Goal: Task Accomplishment & Management: Manage account settings

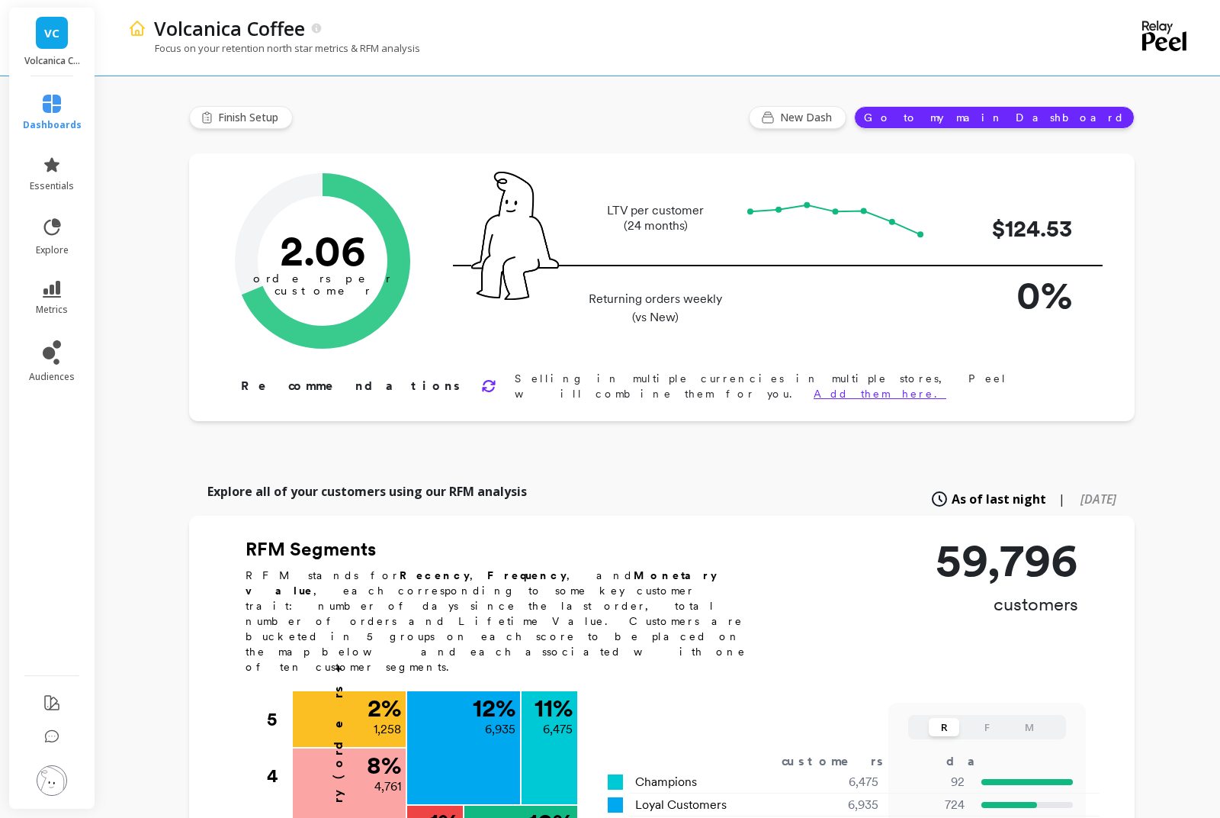
type input "Champions"
type input "6475"
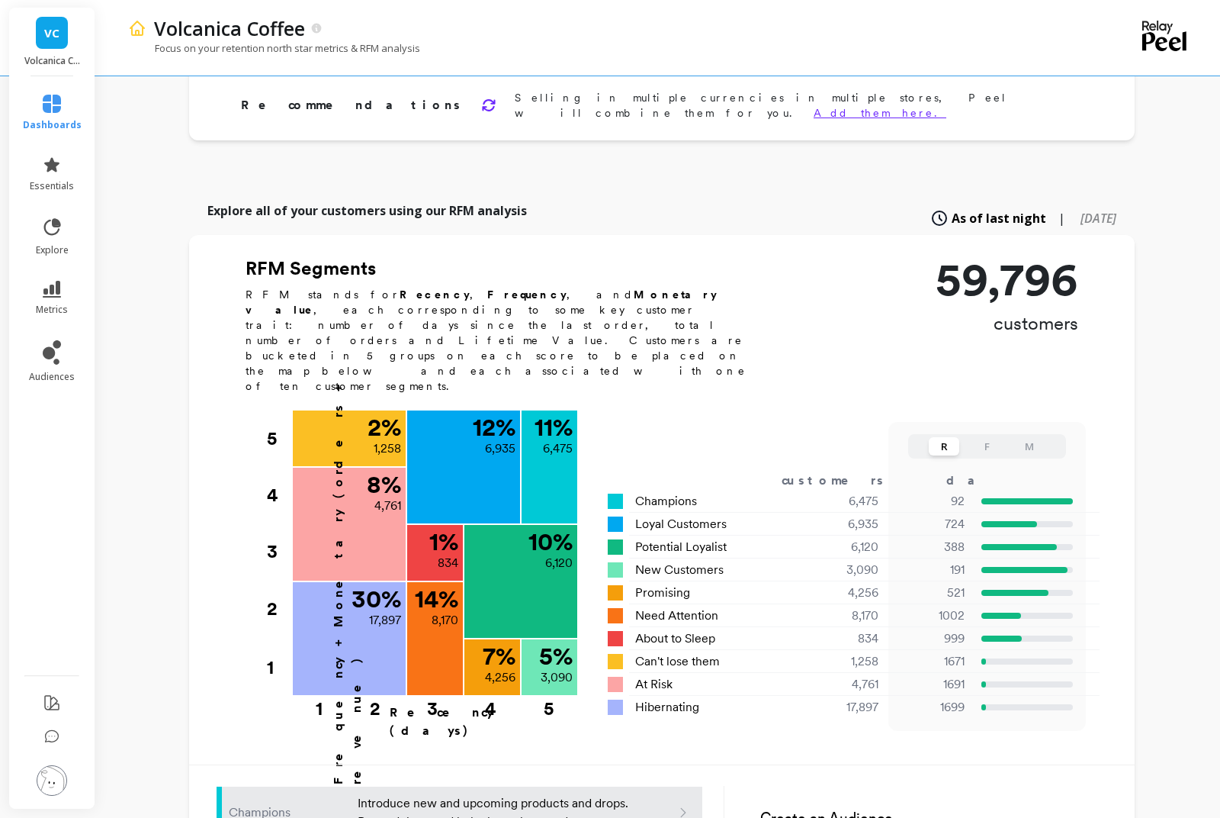
scroll to position [281, 0]
click at [51, 307] on span "metrics" at bounding box center [52, 310] width 32 height 12
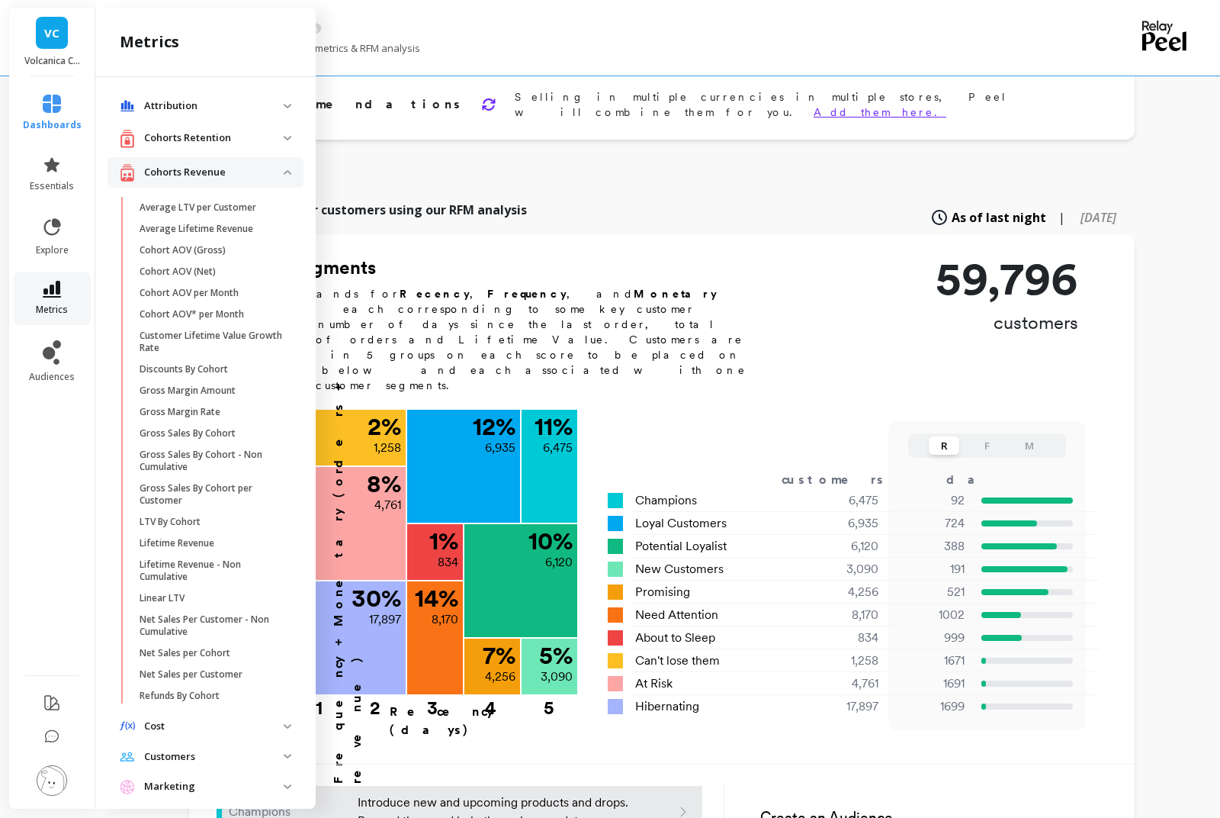
scroll to position [306, 0]
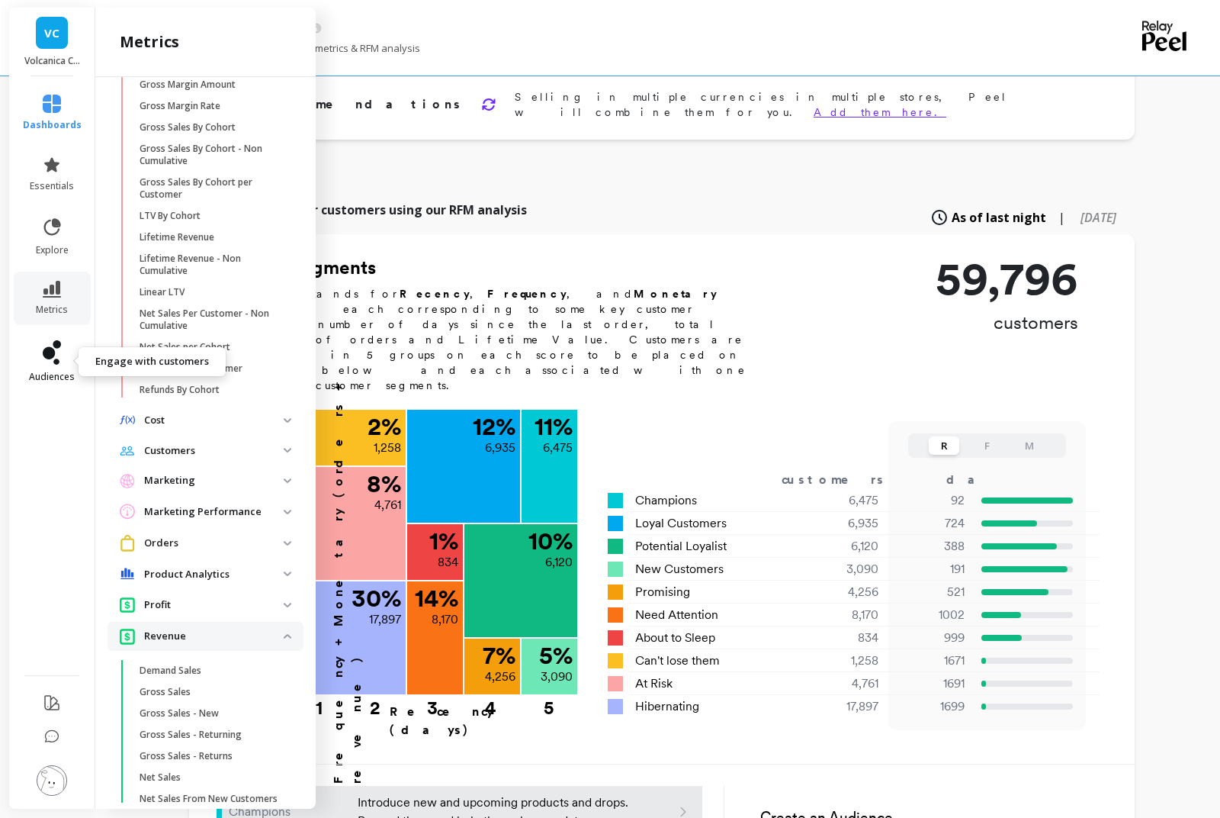
click at [53, 363] on icon at bounding box center [52, 352] width 18 height 24
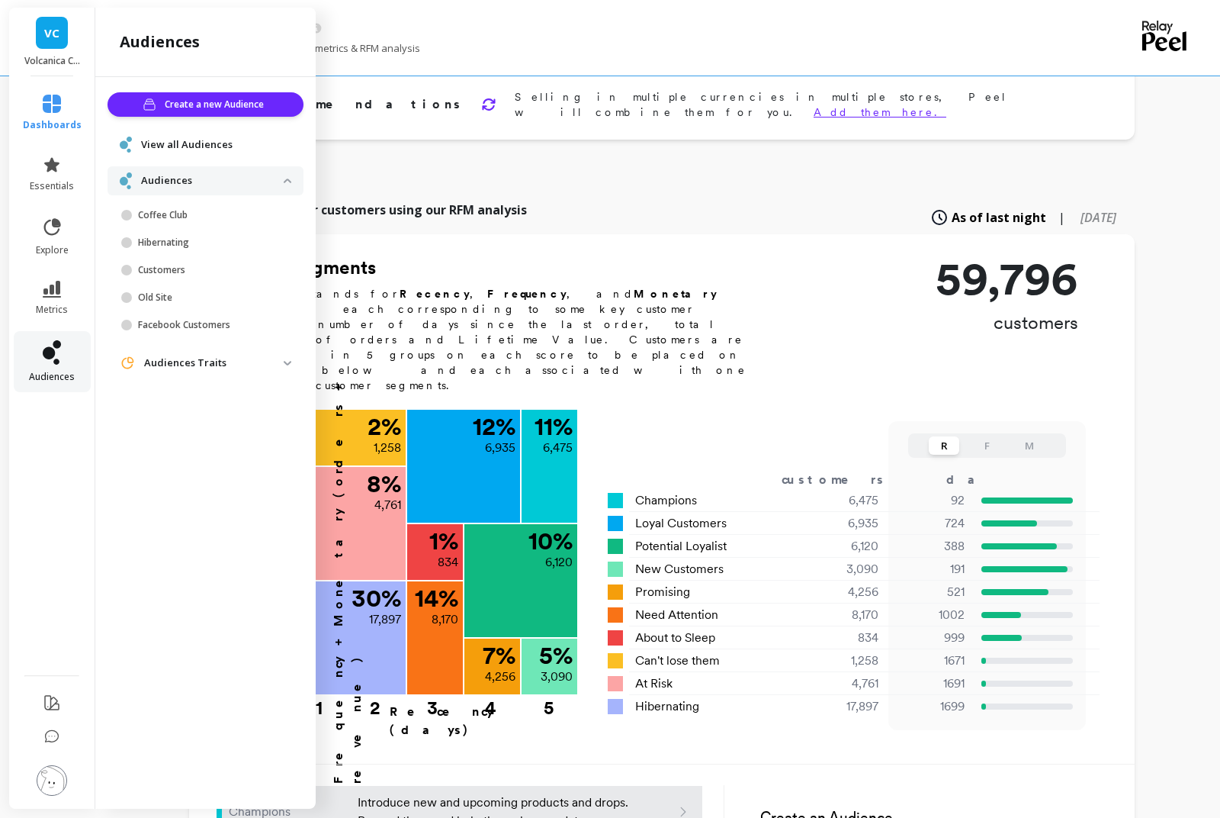
scroll to position [0, 0]
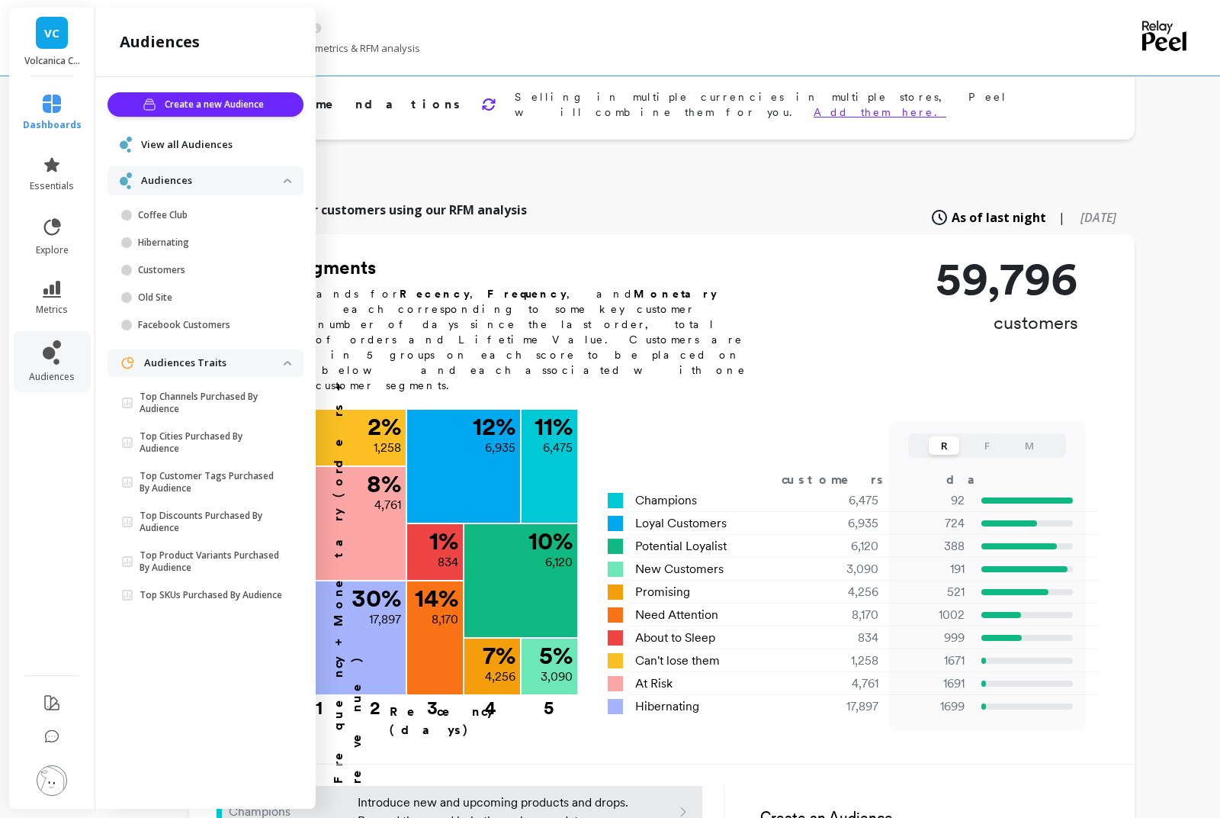
click at [171, 215] on p "Coffee Club" at bounding box center [211, 215] width 146 height 12
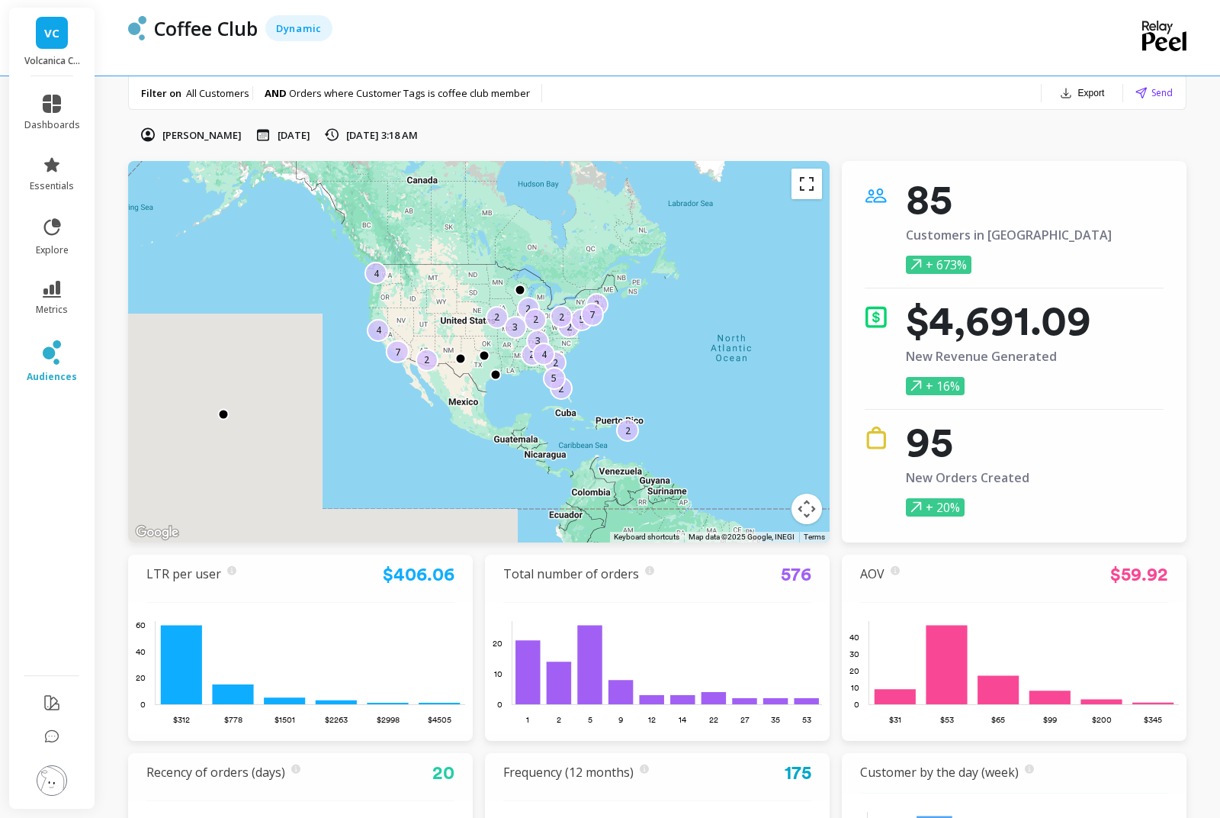
click at [803, 178] on button "Toggle fullscreen view" at bounding box center [807, 184] width 31 height 31
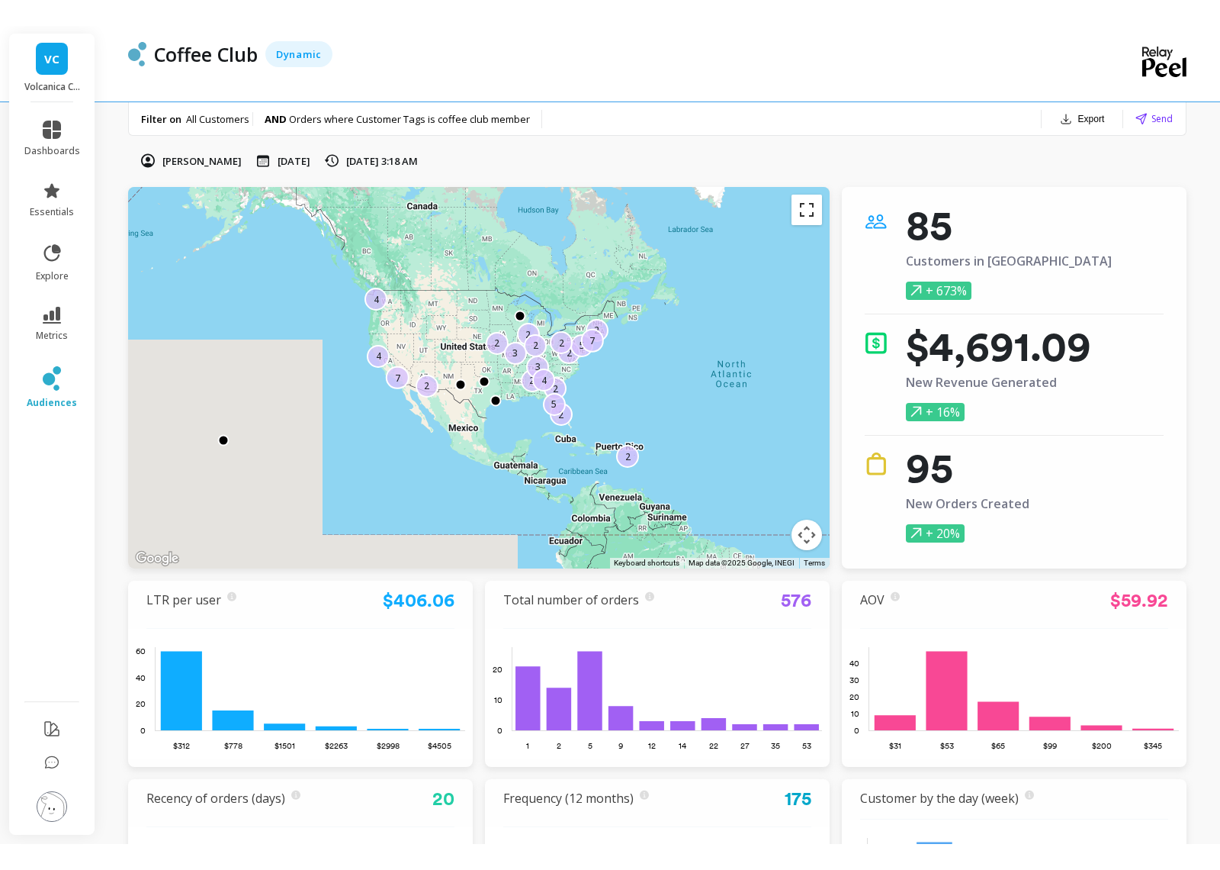
scroll to position [24, 0]
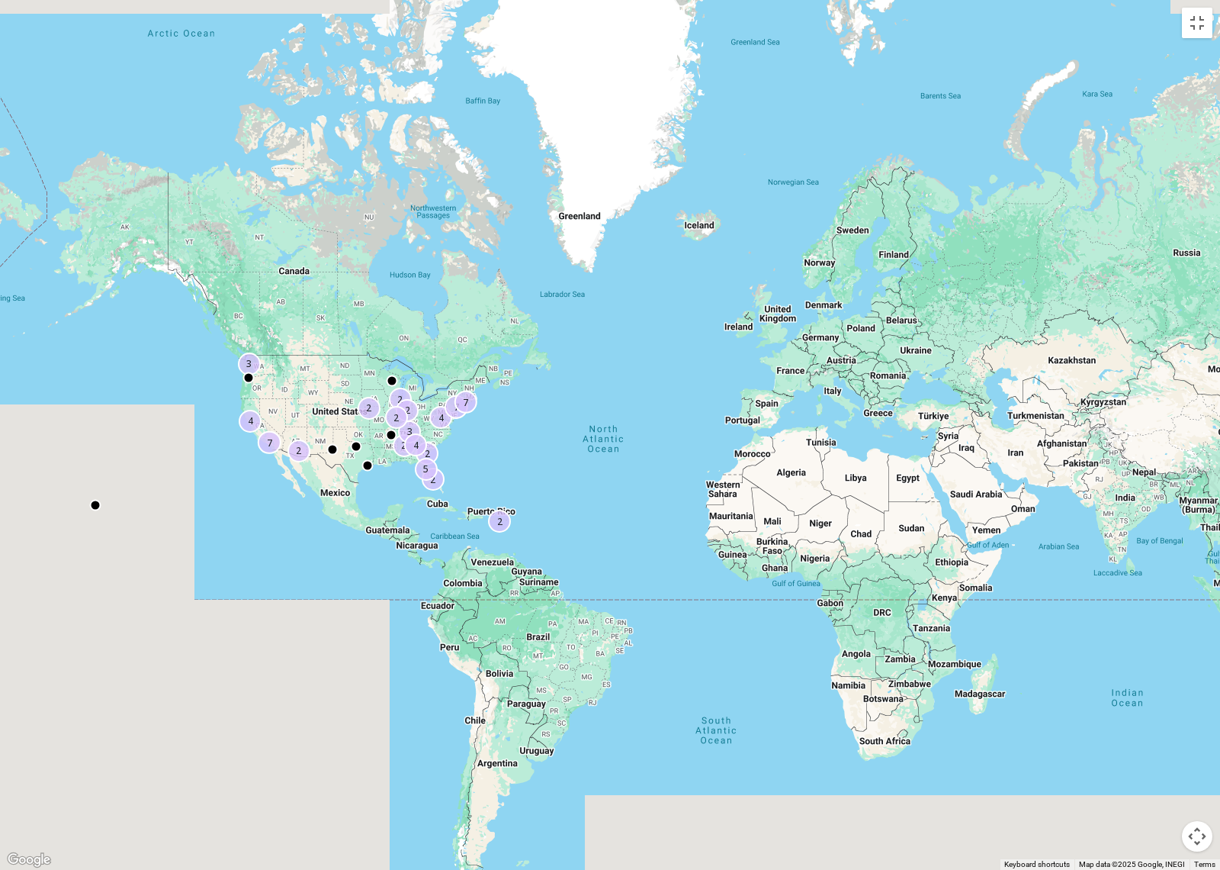
drag, startPoint x: 350, startPoint y: 474, endPoint x: 450, endPoint y: 483, distance: 100.3
click at [450, 483] on div "2 2 3 2 2 4 3 7 2 2 4 2 2 7 4 7 5 2" at bounding box center [610, 435] width 1220 height 870
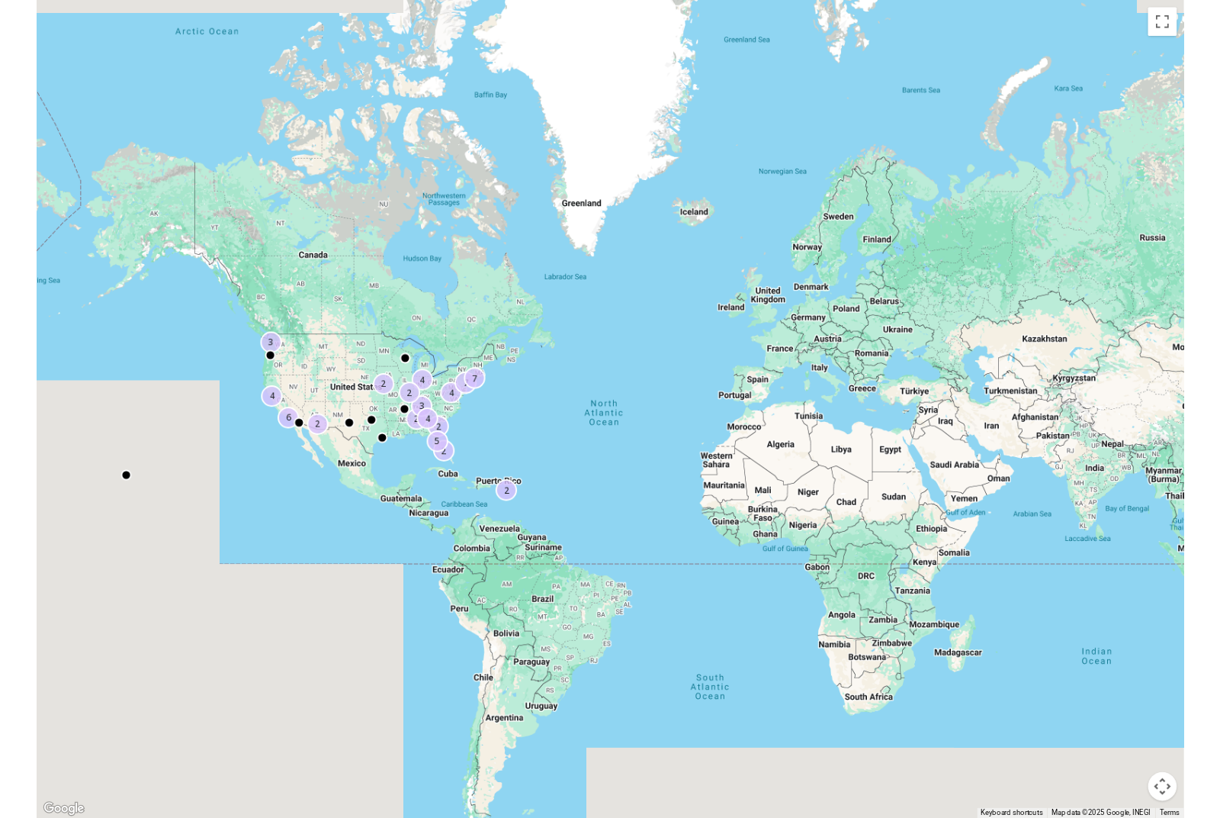
scroll to position [0, 0]
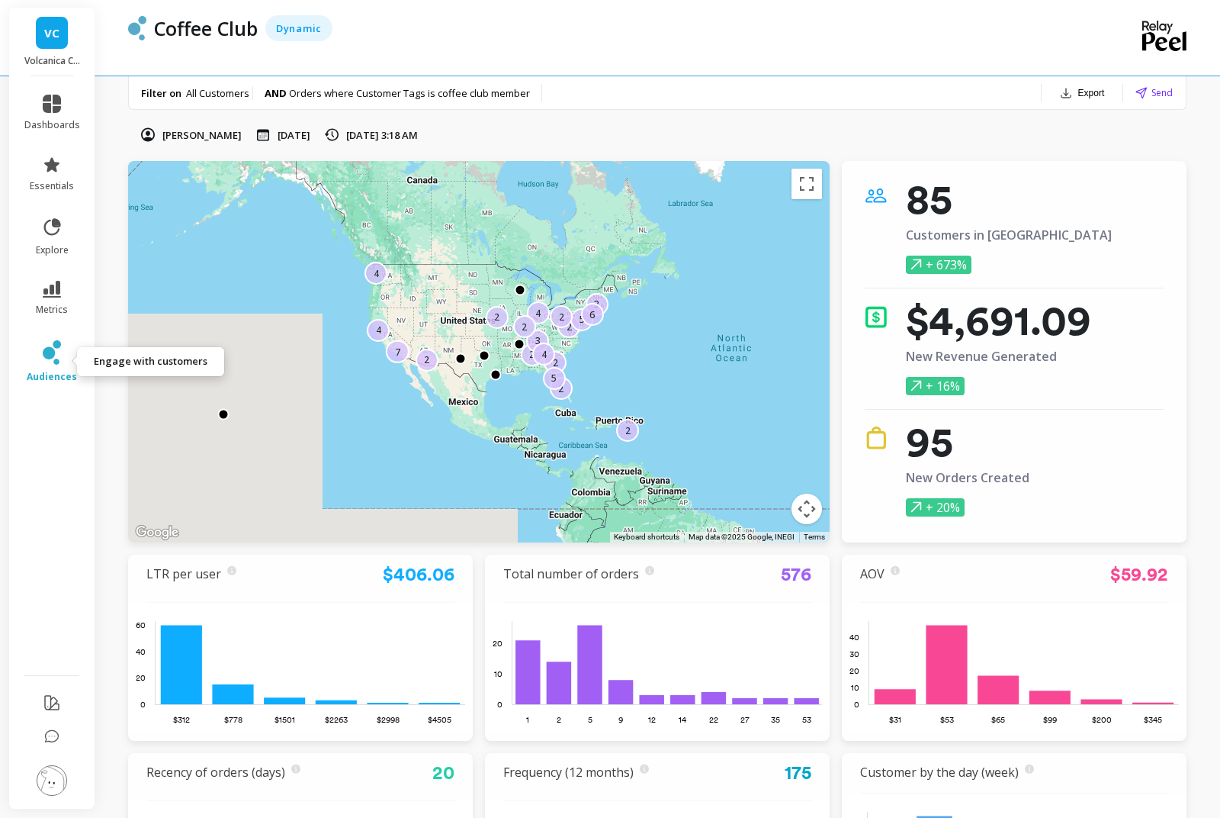
click at [48, 366] on link "audiences" at bounding box center [52, 361] width 56 height 43
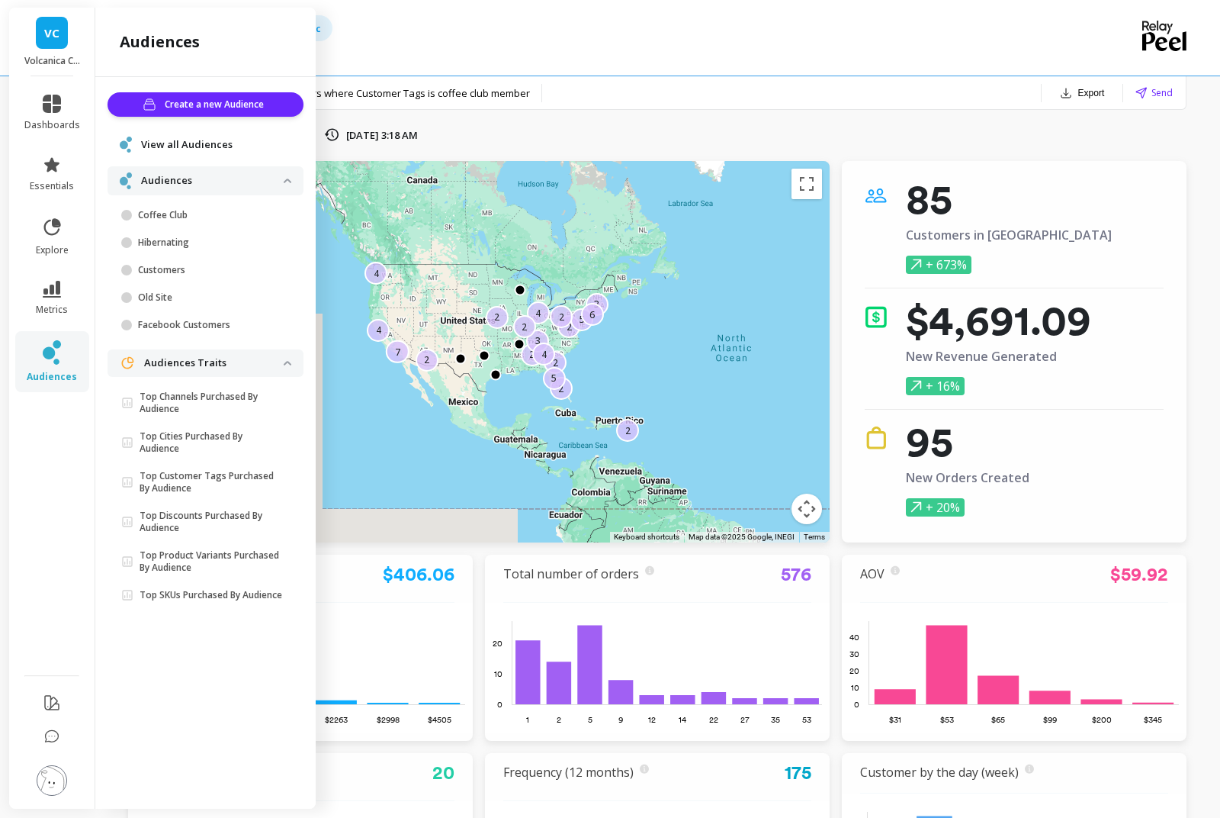
click at [141, 143] on span "View all Audiences" at bounding box center [187, 144] width 92 height 15
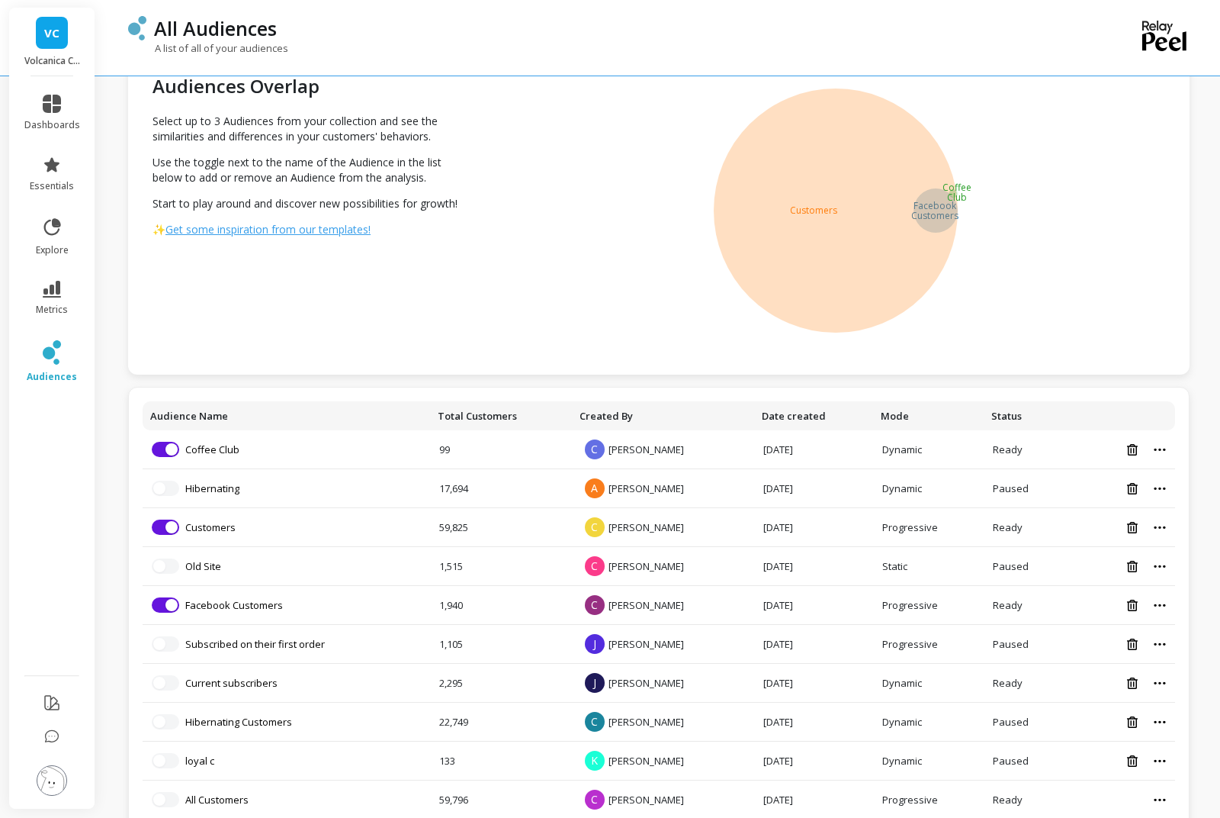
scroll to position [50, 0]
click at [222, 534] on link "Customers" at bounding box center [210, 528] width 50 height 14
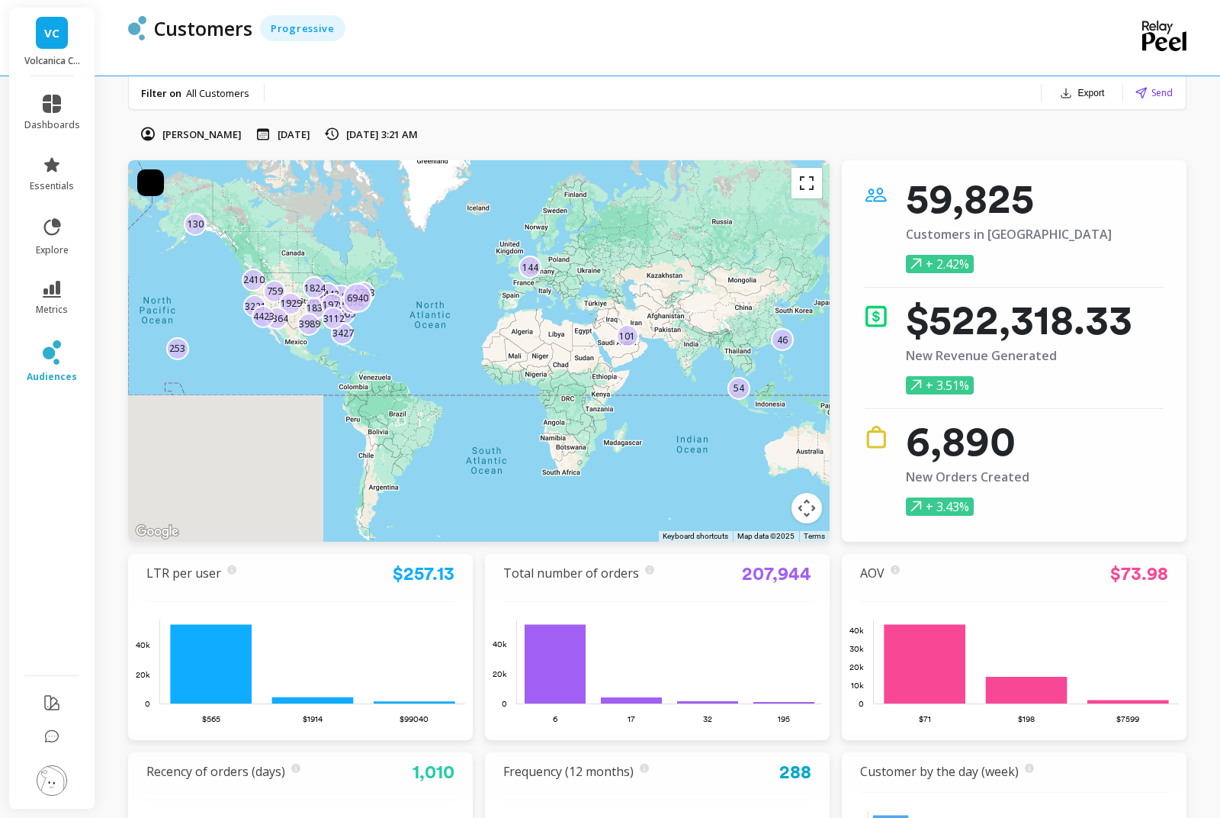
click at [809, 172] on button "Toggle fullscreen view" at bounding box center [807, 183] width 31 height 31
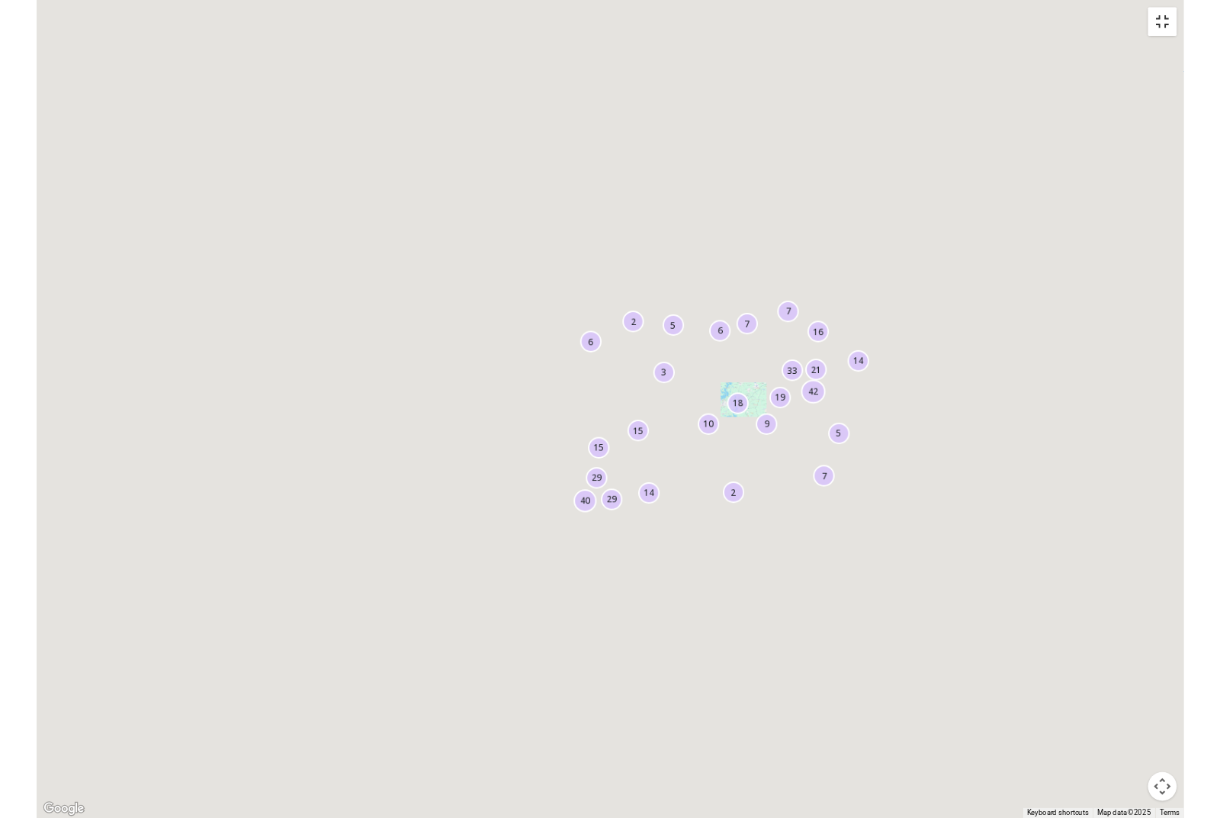
scroll to position [1, 0]
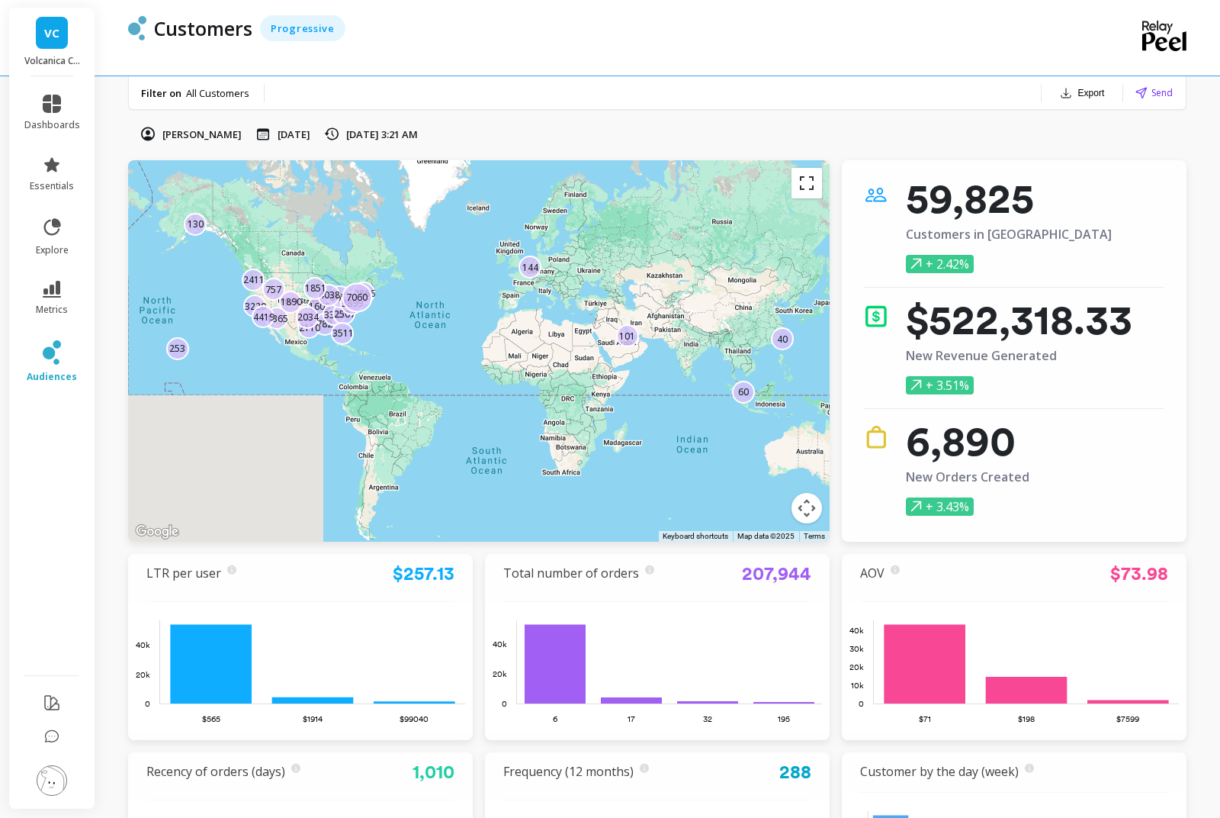
click at [815, 176] on button "Toggle fullscreen view" at bounding box center [807, 183] width 31 height 31
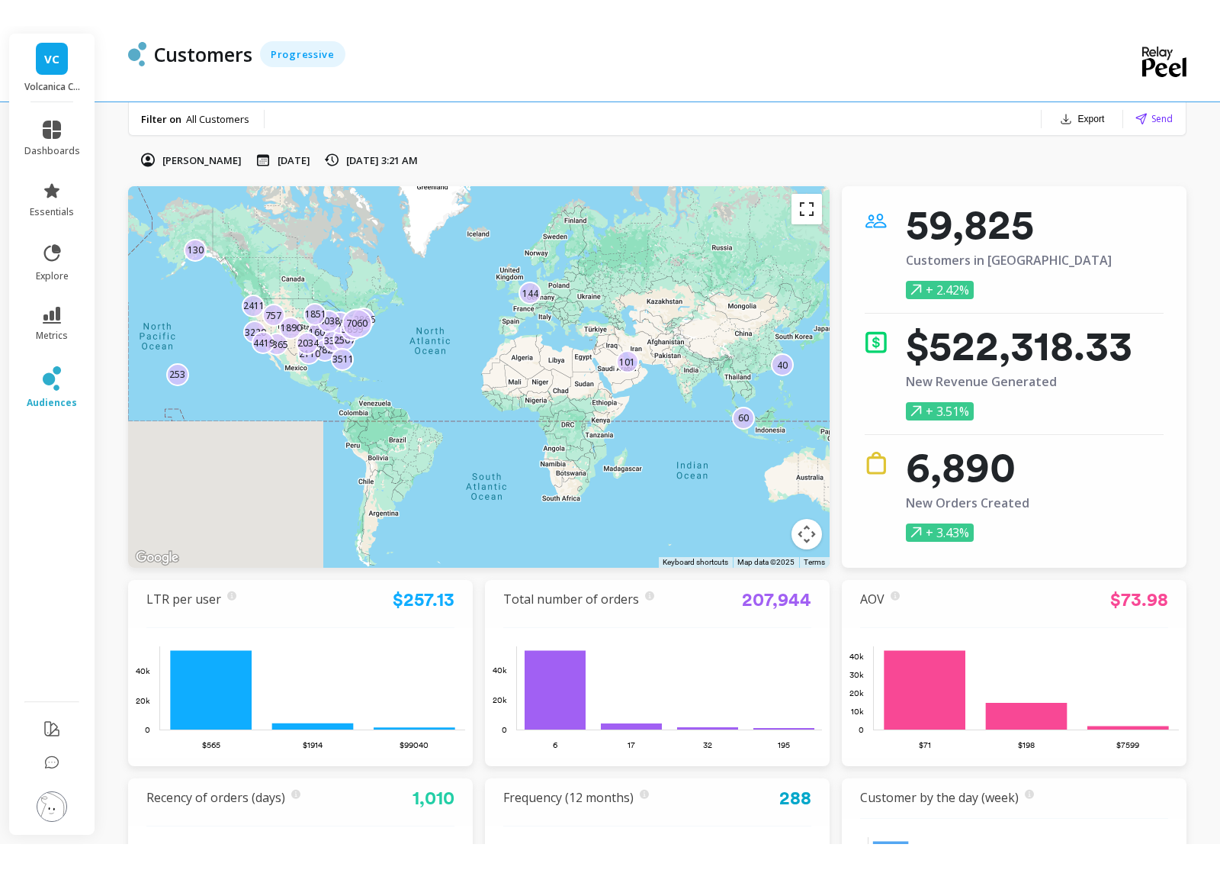
scroll to position [24, 0]
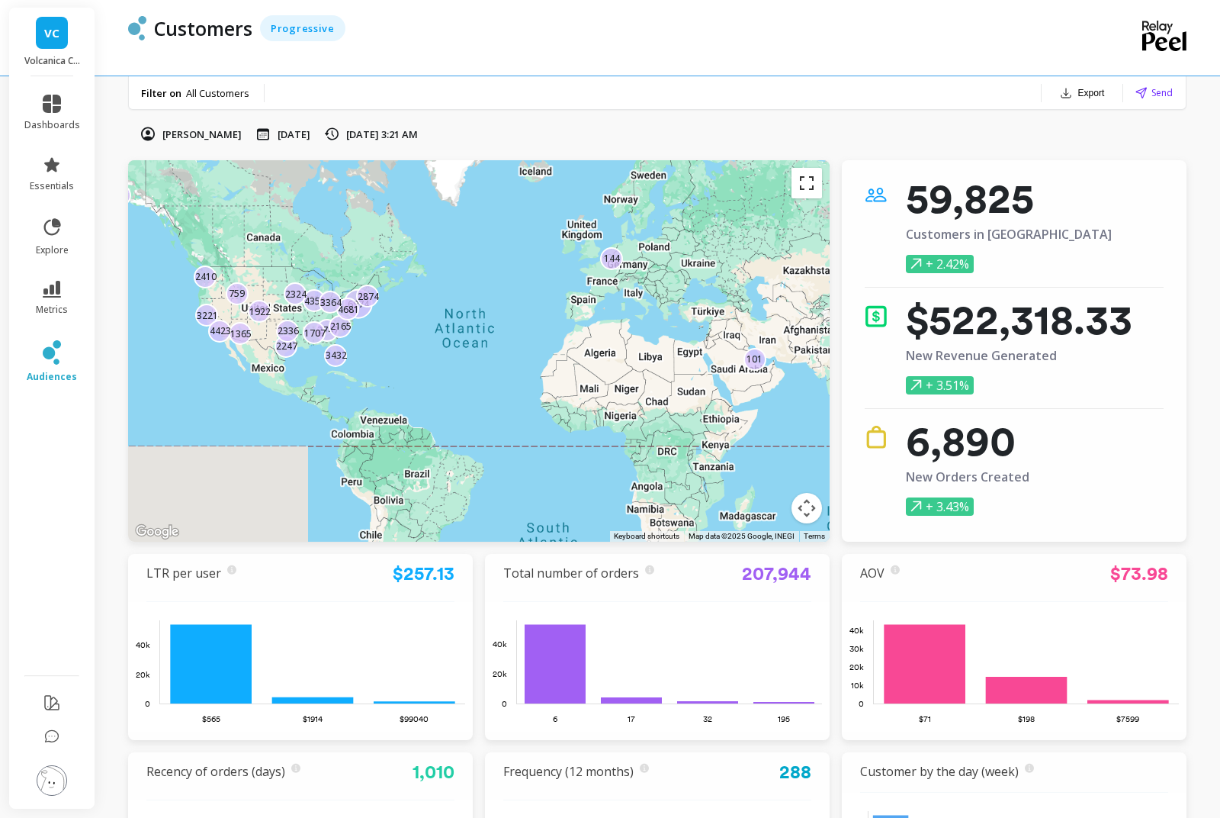
click at [799, 176] on button "Toggle fullscreen view" at bounding box center [807, 183] width 31 height 31
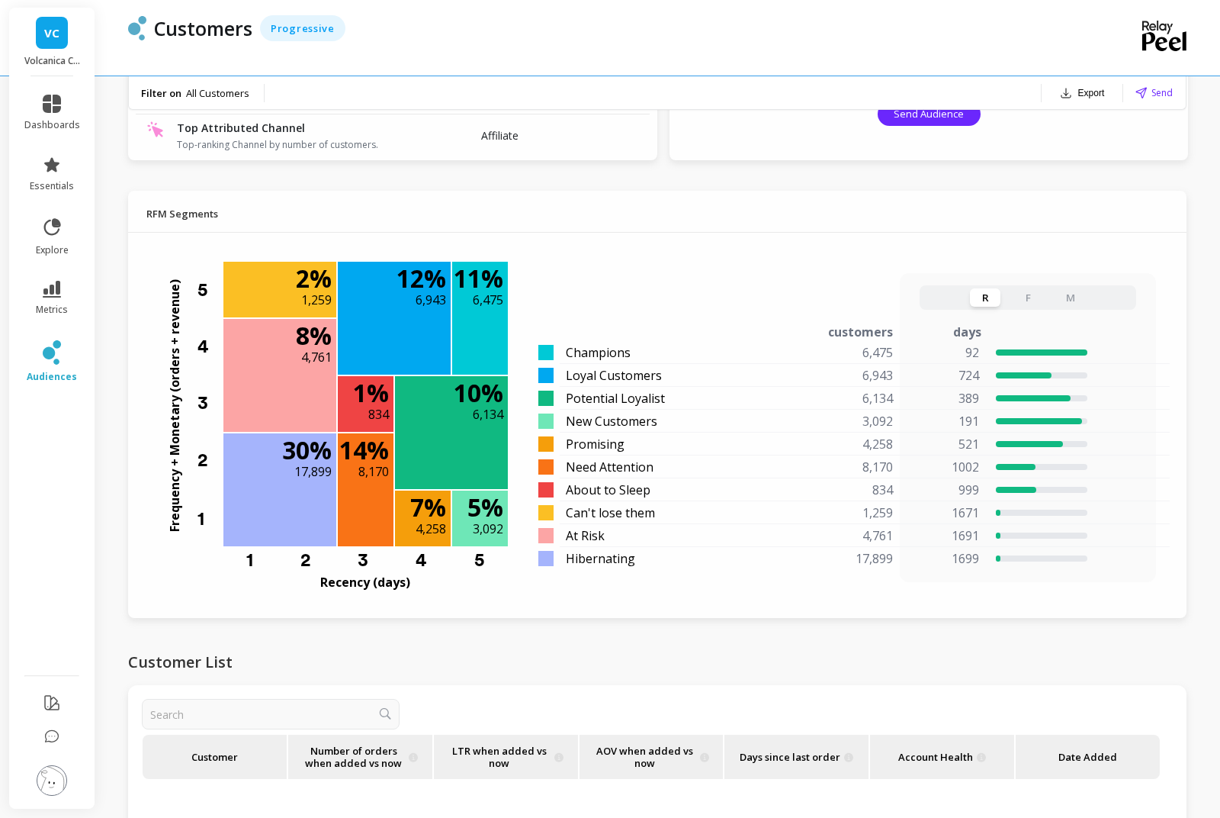
scroll to position [1112, 0]
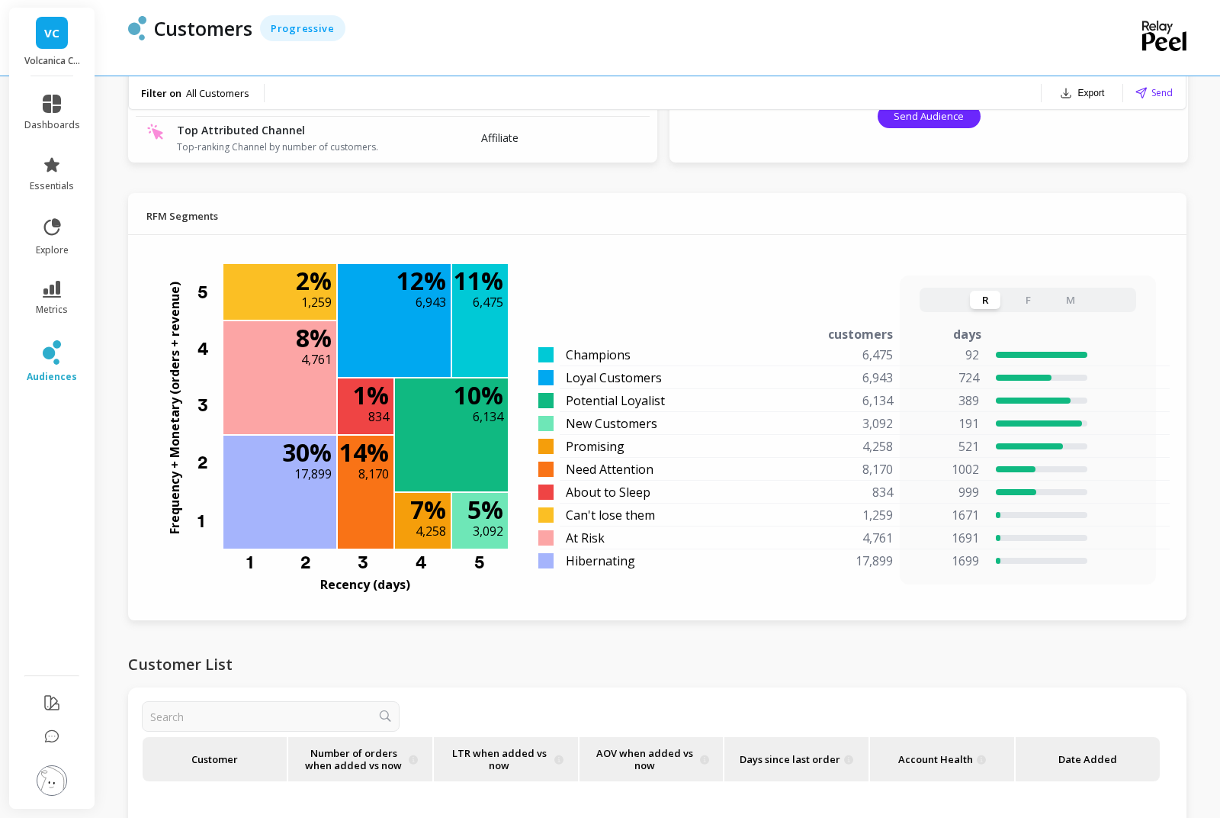
click at [600, 404] on span "Potential Loyalist" at bounding box center [615, 400] width 99 height 18
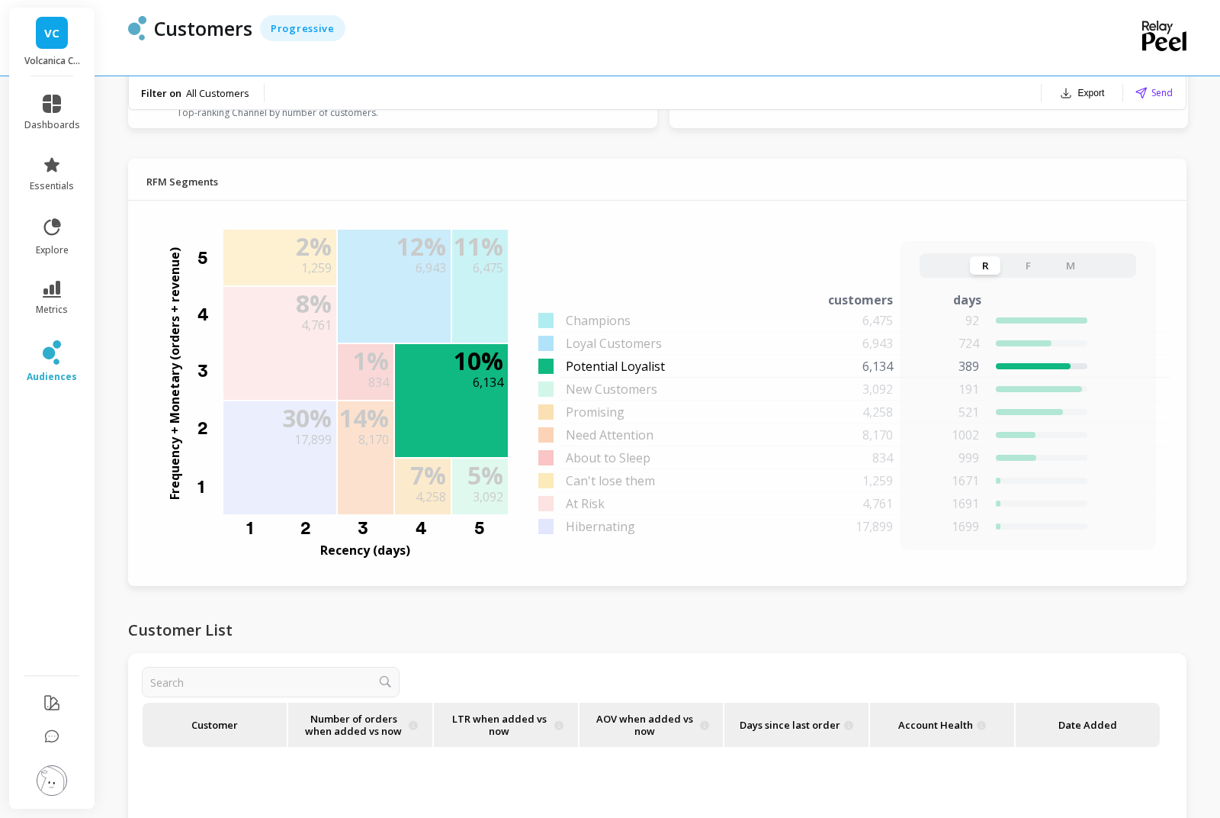
scroll to position [1114, 0]
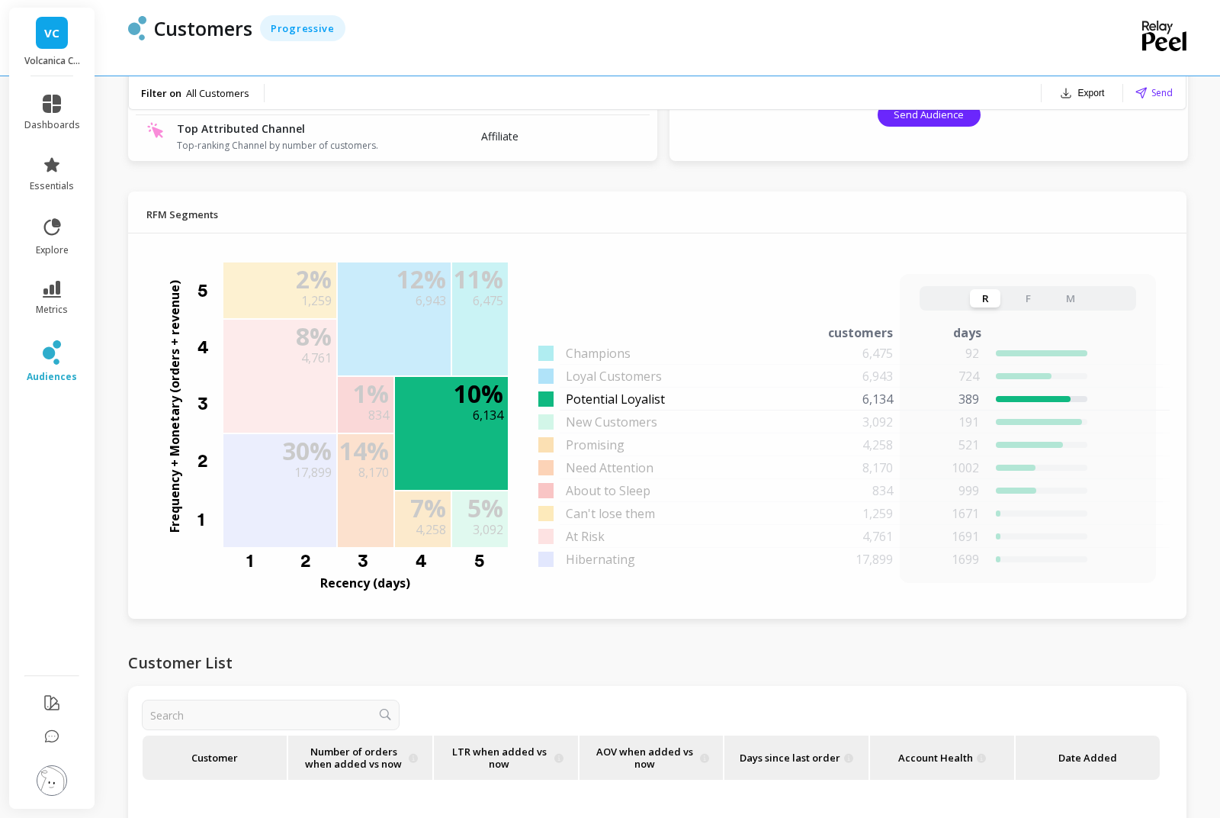
click at [574, 412] on div "New Customers 3,092 191 1.00 $22.20" at bounding box center [844, 421] width 610 height 23
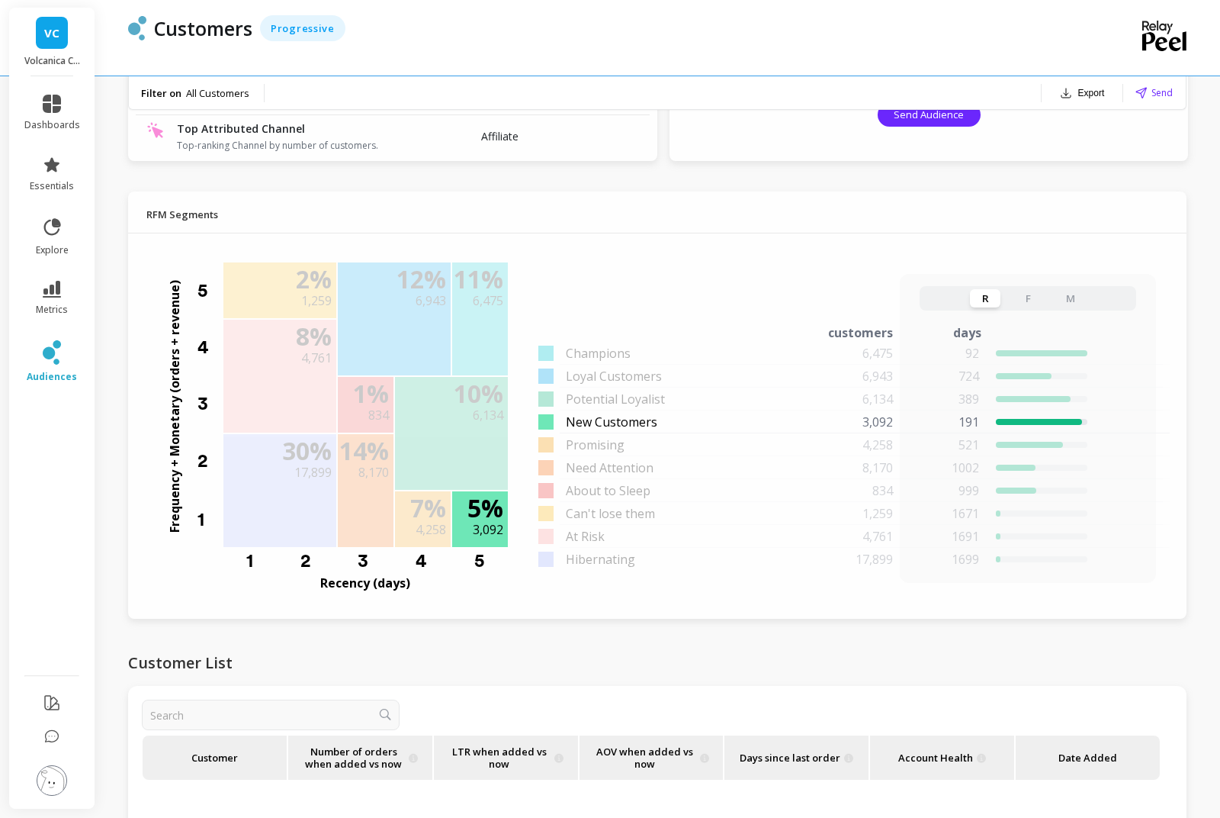
click at [574, 368] on span "Loyal Customers" at bounding box center [614, 376] width 96 height 18
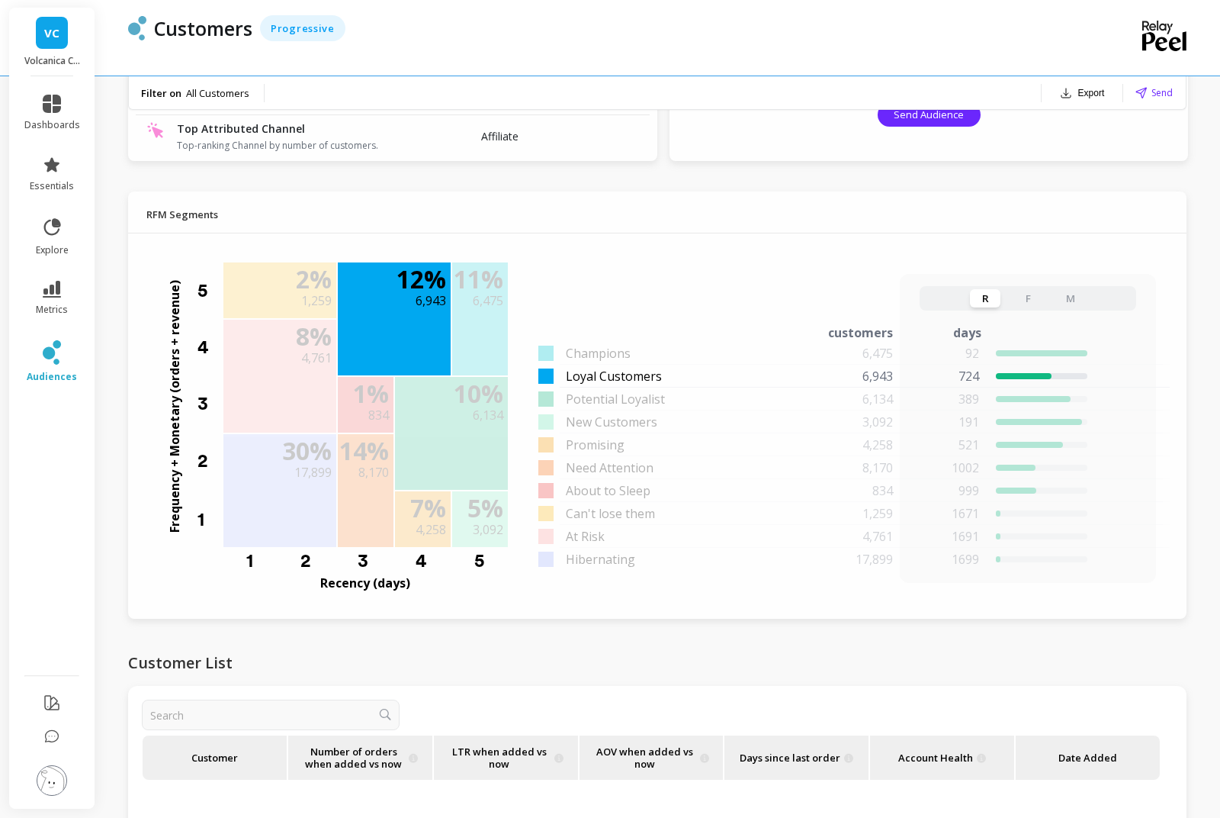
click at [573, 368] on span "Loyal Customers" at bounding box center [614, 376] width 96 height 18
click at [551, 336] on div at bounding box center [657, 332] width 236 height 18
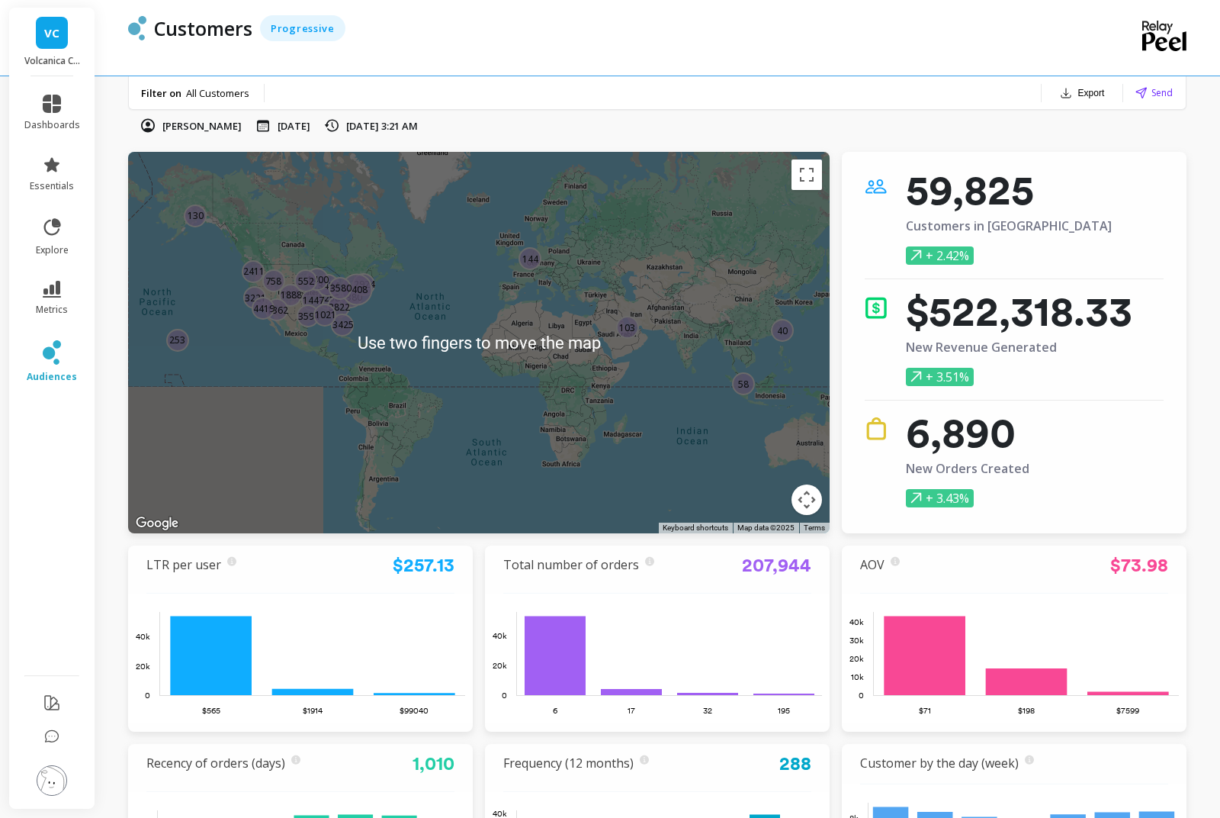
scroll to position [0, 0]
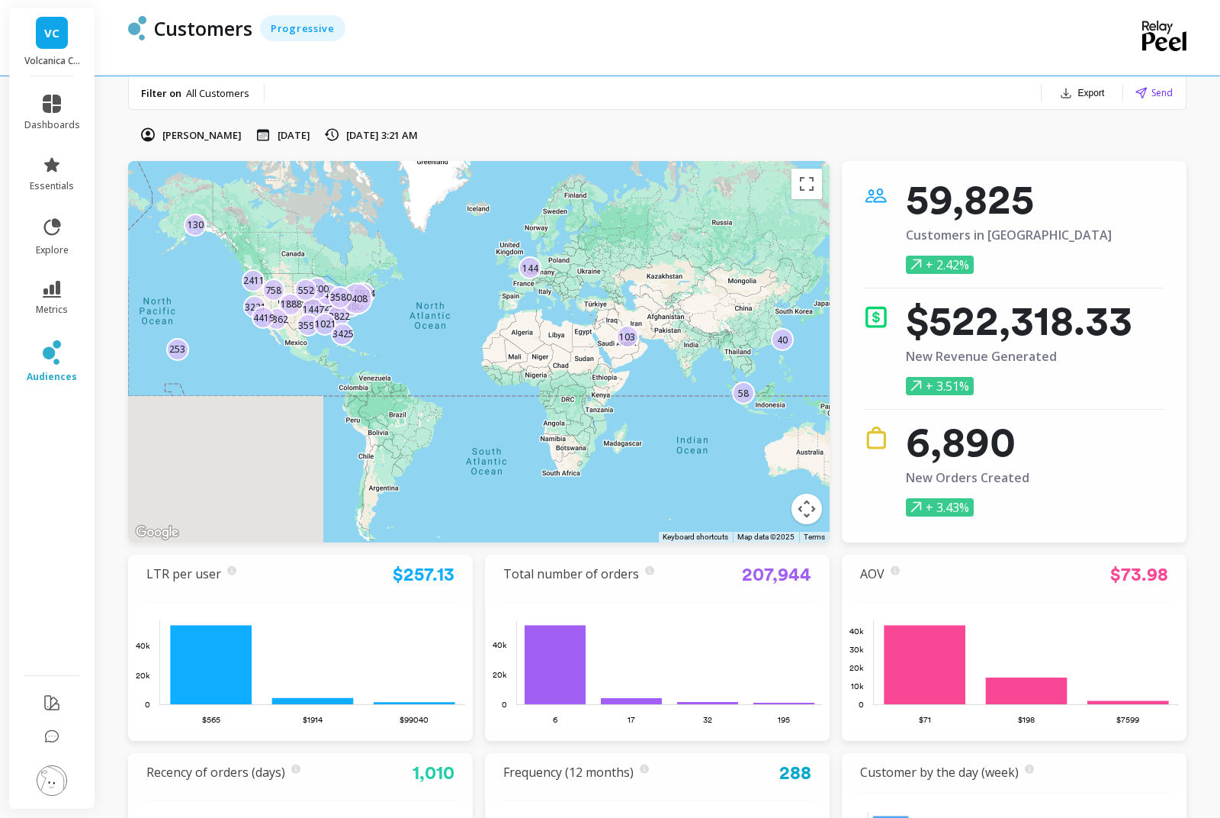
click at [47, 354] on icon at bounding box center [49, 353] width 12 height 12
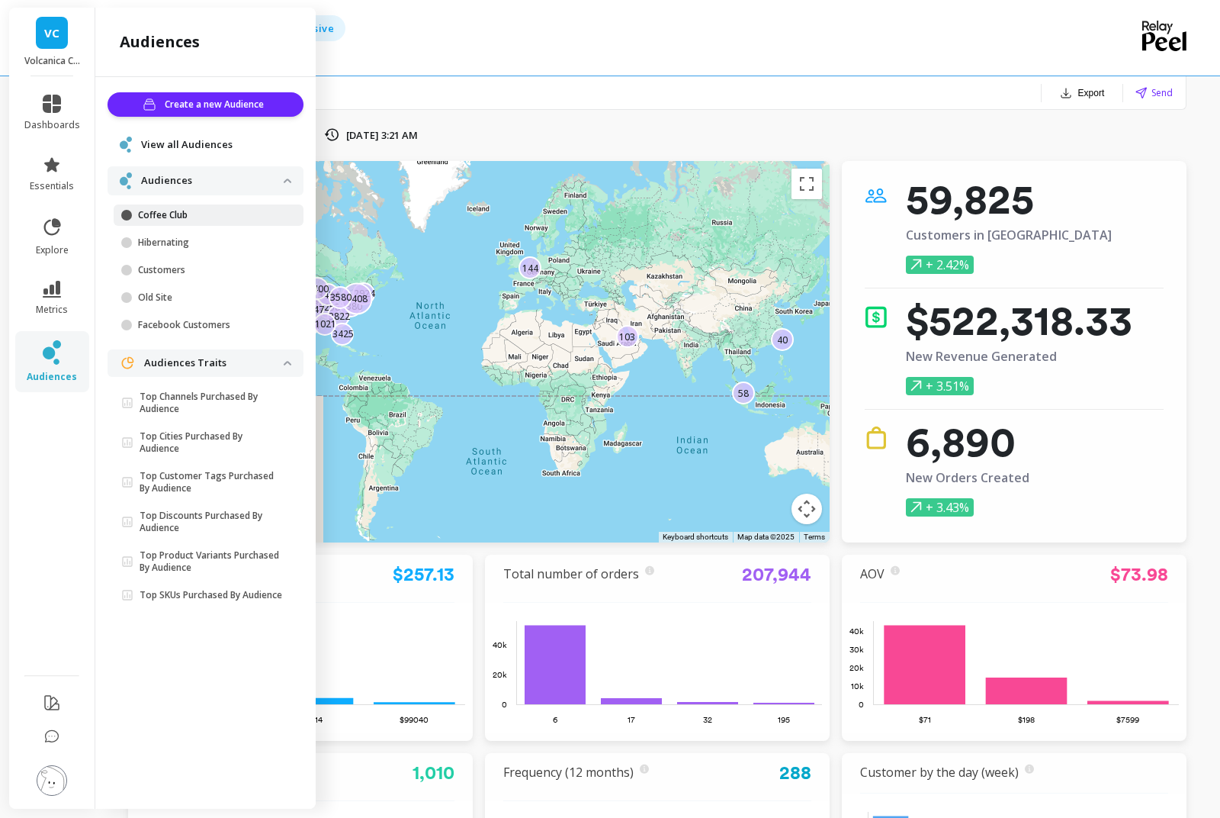
click at [149, 215] on p "Coffee Club" at bounding box center [211, 215] width 146 height 12
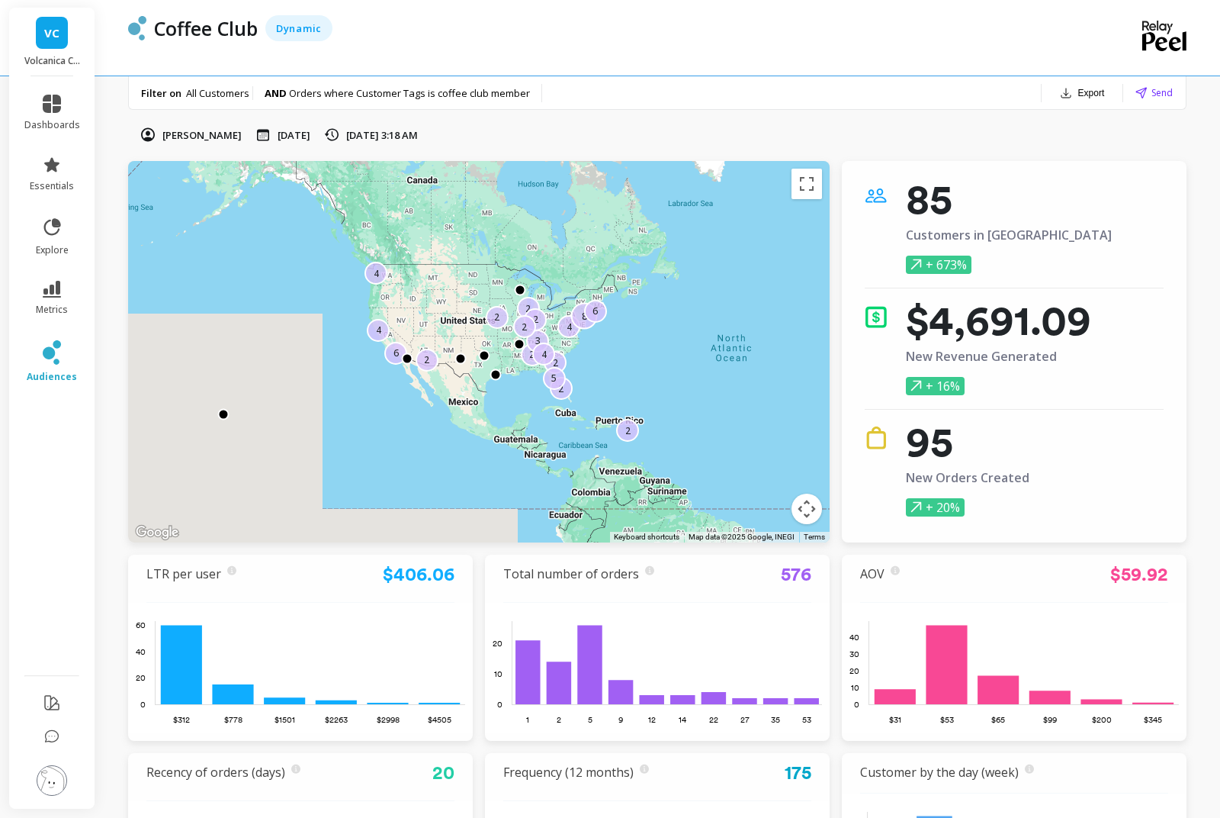
click at [860, 281] on div "85 Customers in Audience + 673% $4,691.09 New Revenue Generated + 16% 95 New Or…" at bounding box center [1014, 351] width 345 height 381
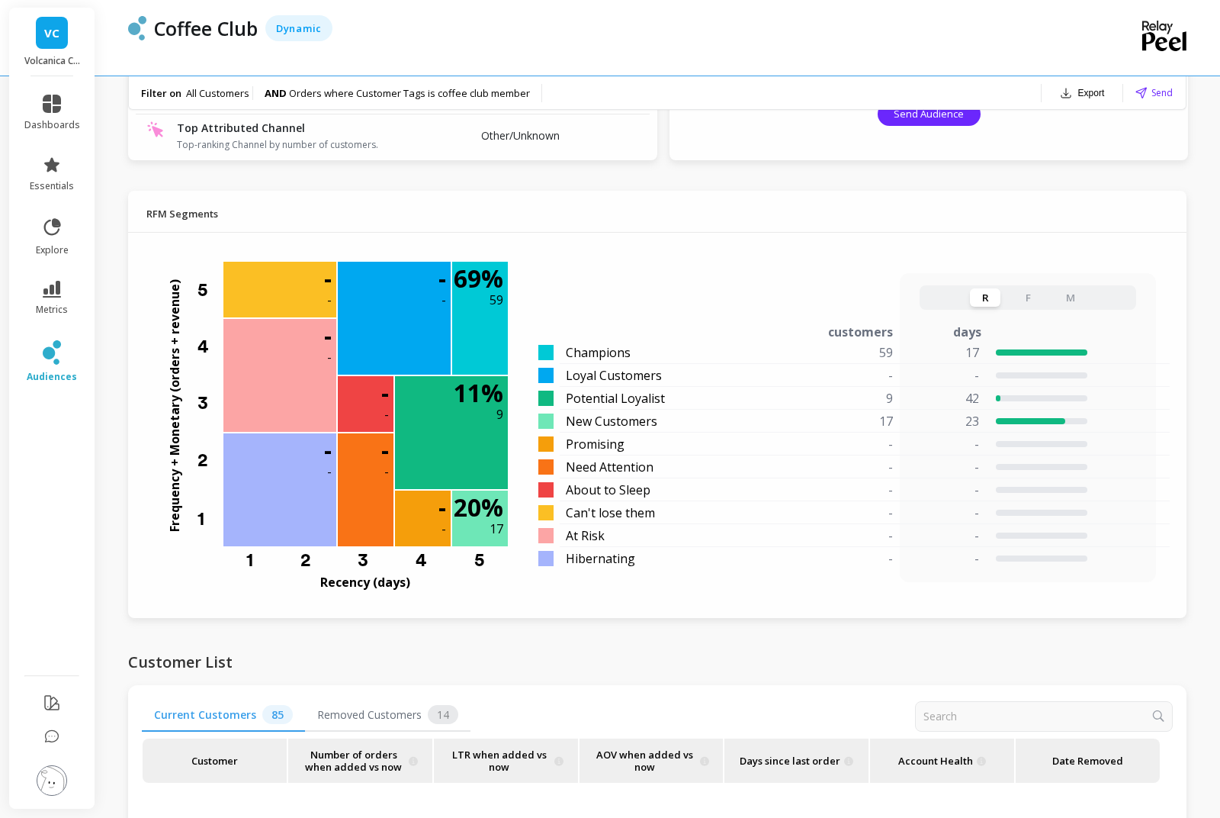
scroll to position [1114, 0]
click at [343, 732] on span "Removed Customers 14" at bounding box center [388, 715] width 166 height 33
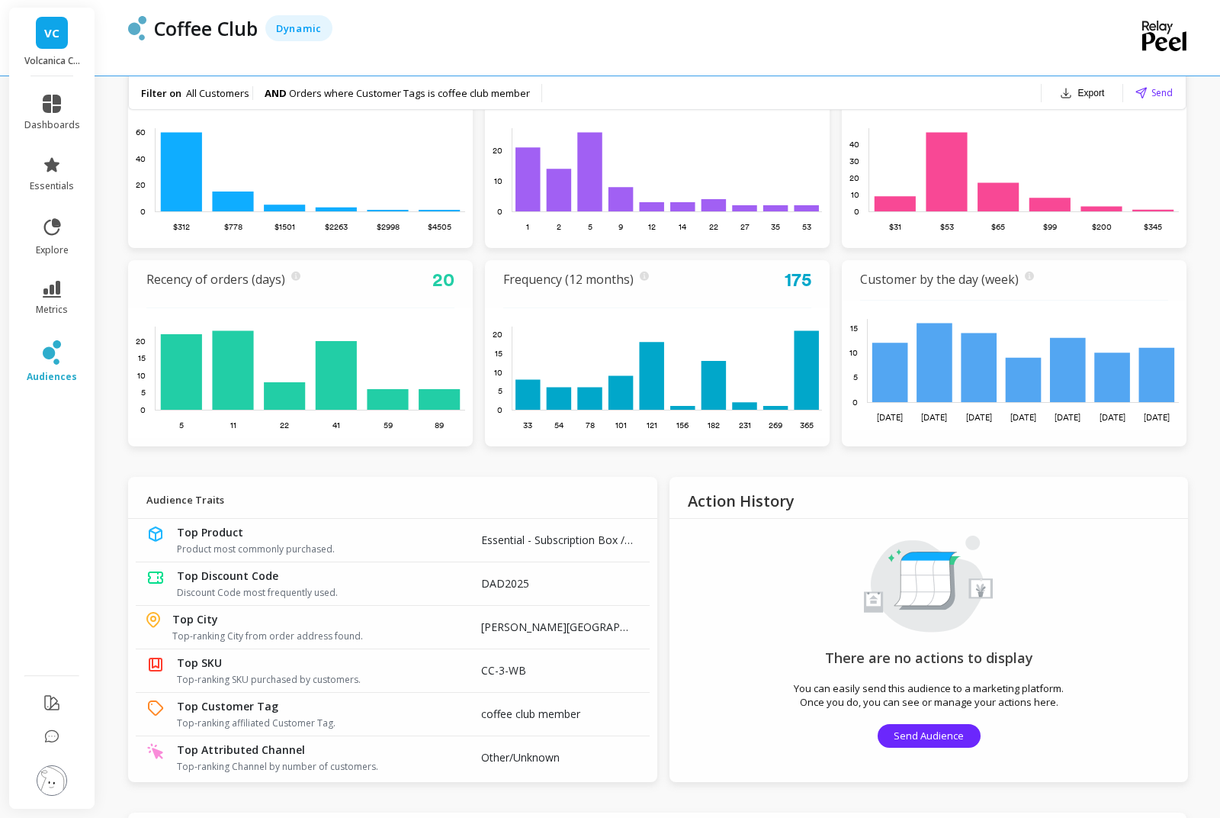
scroll to position [476, 0]
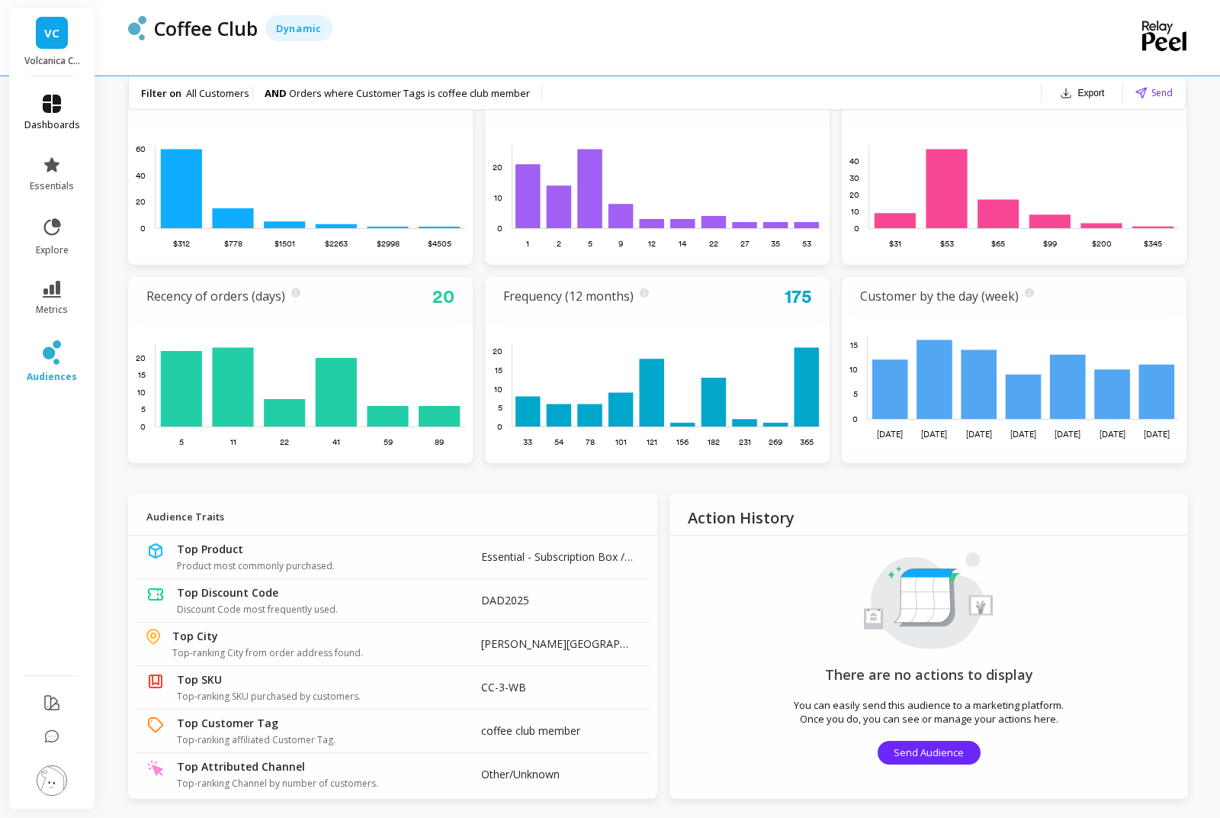
click at [56, 98] on icon at bounding box center [52, 104] width 18 height 18
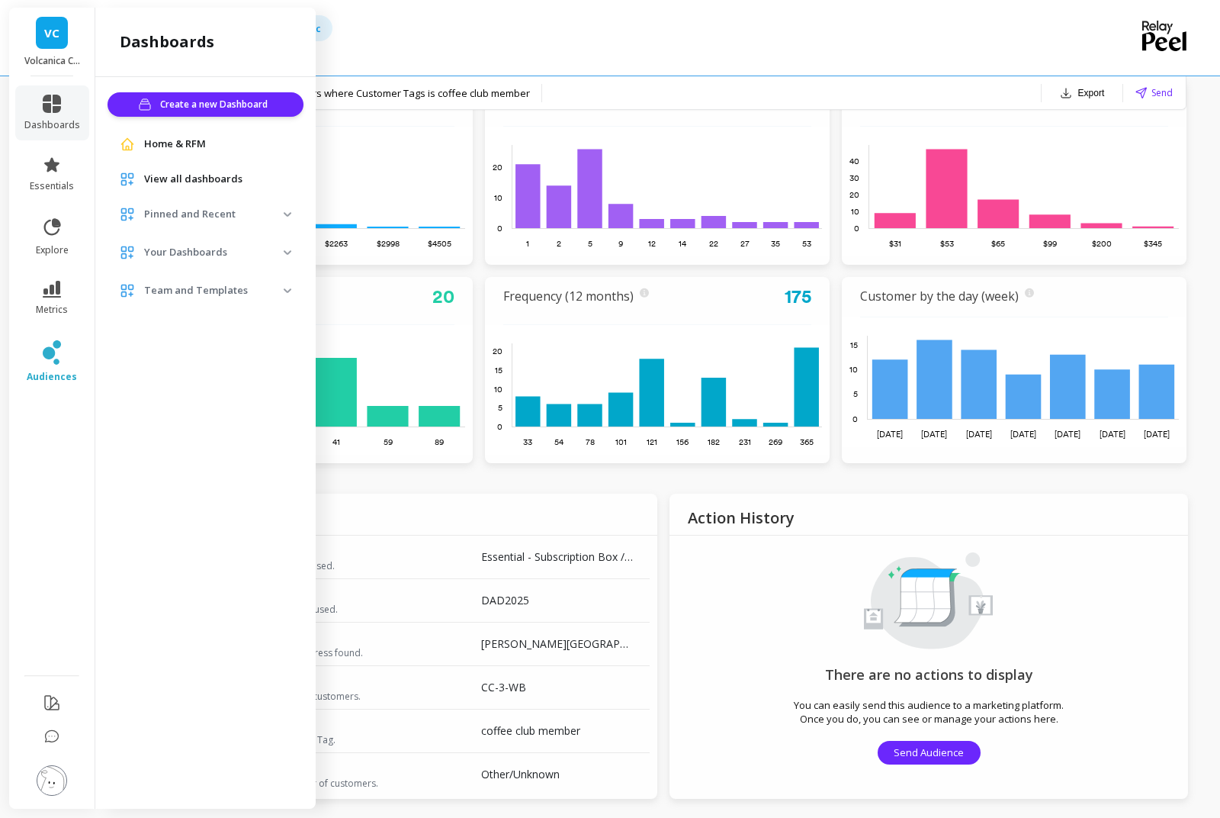
click at [133, 179] on img at bounding box center [127, 179] width 15 height 15
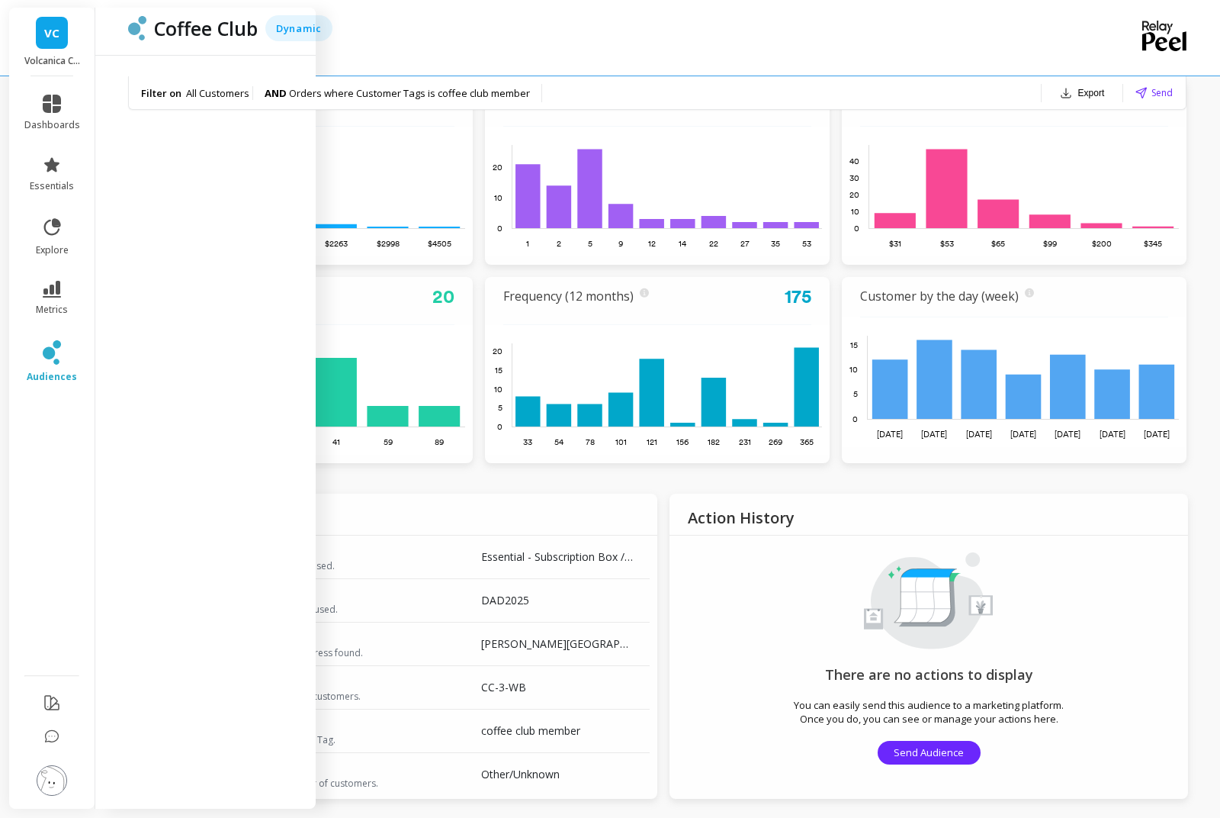
click at [774, 18] on div "Coffee Club Dynamic" at bounding box center [605, 28] width 918 height 26
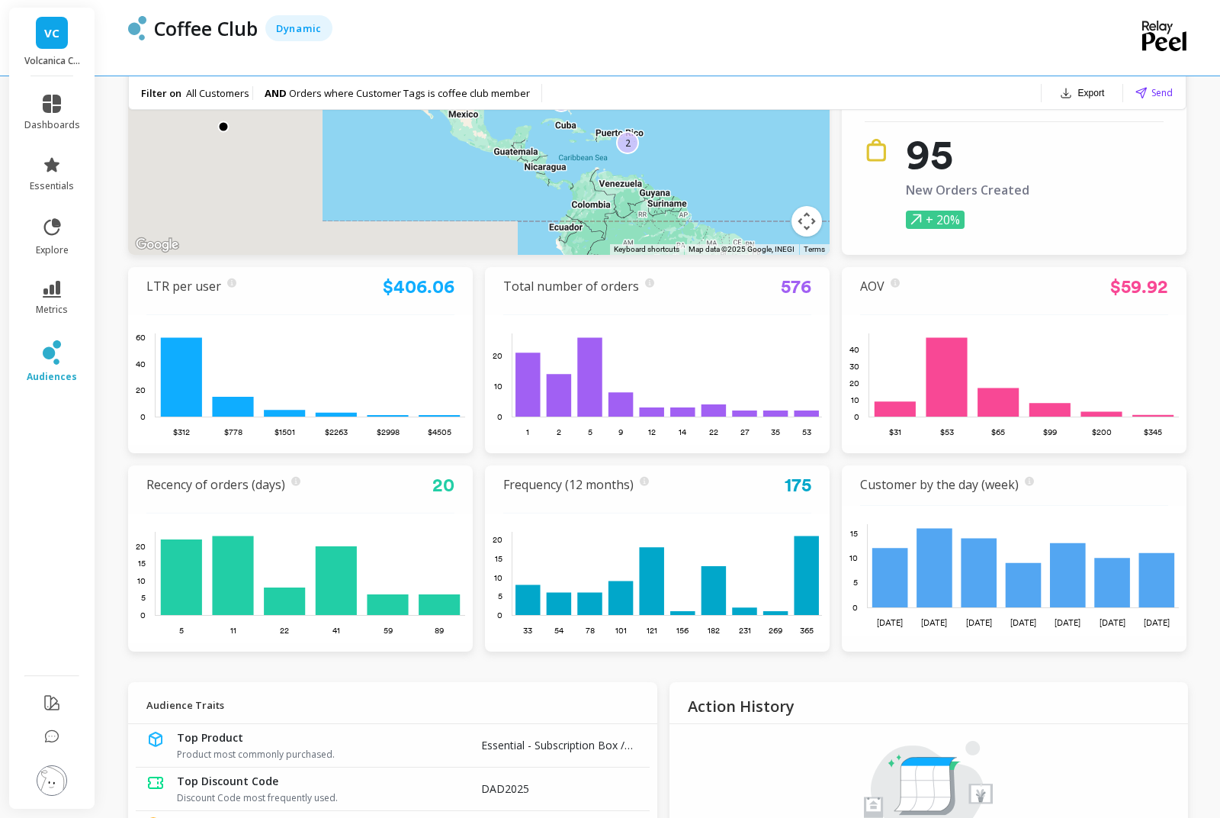
scroll to position [0, 0]
